Goal: Information Seeking & Learning: Learn about a topic

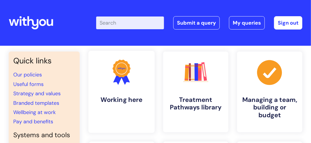
click at [126, 79] on icon at bounding box center [126, 78] width 10 height 12
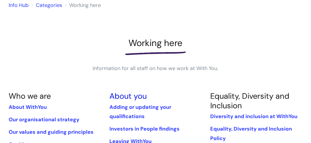
scroll to position [68, 0]
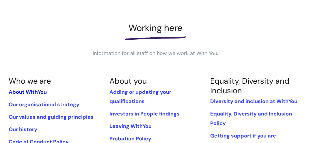
click at [36, 91] on link "About WithYou" at bounding box center [28, 91] width 38 height 7
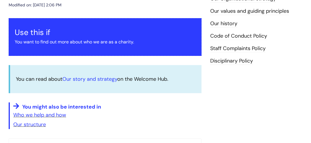
scroll to position [98, 0]
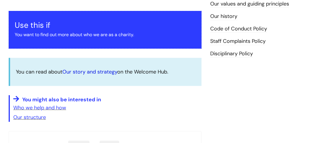
click at [84, 71] on link "Our story and strategy" at bounding box center [89, 71] width 55 height 7
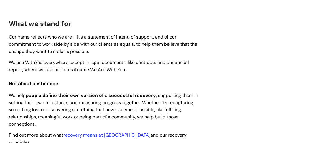
scroll to position [598, 0]
